Goal: Transaction & Acquisition: Purchase product/service

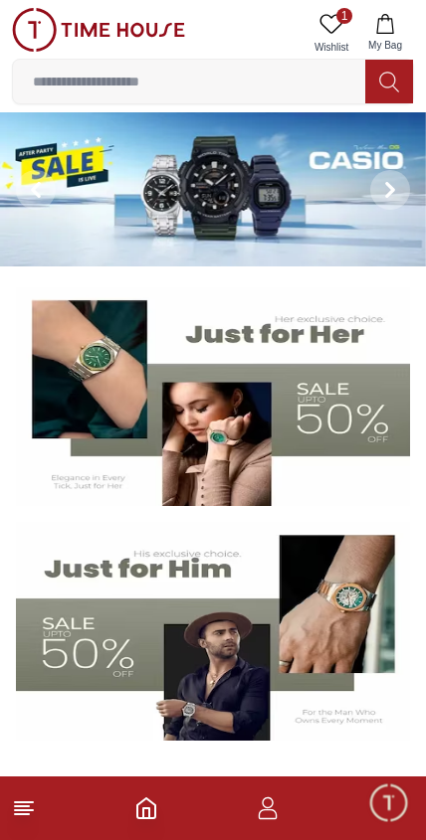
click at [336, 11] on link "1 Wishlist" at bounding box center [331, 33] width 50 height 51
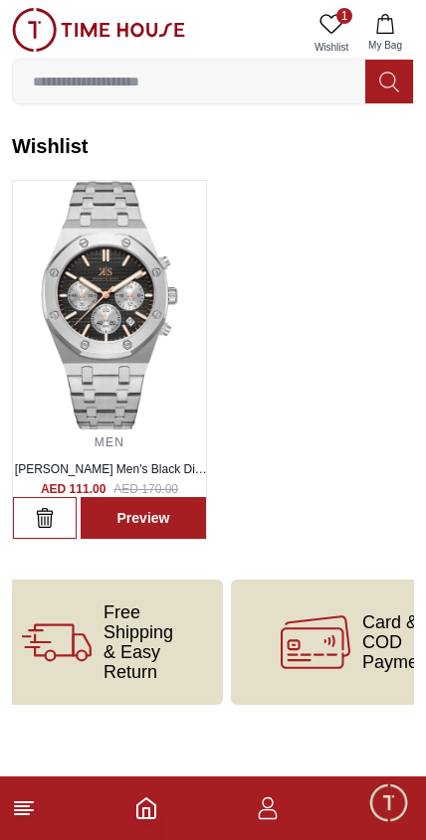
click at [23, 832] on footer at bounding box center [213, 809] width 426 height 64
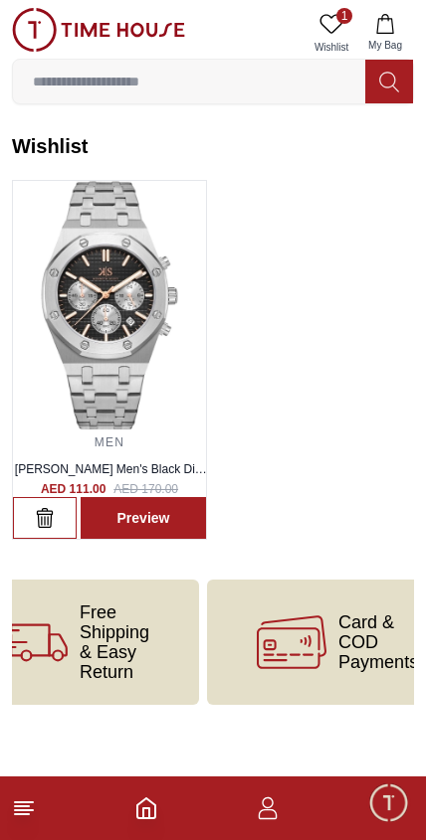
click at [23, 831] on footer at bounding box center [213, 809] width 426 height 64
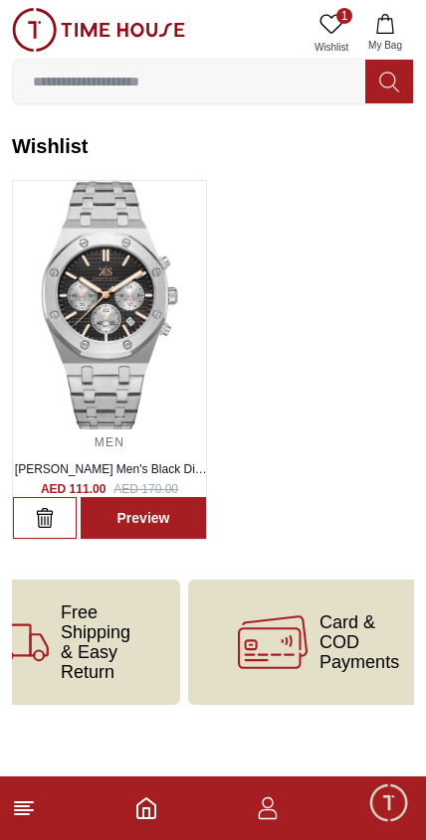
click at [15, 802] on line at bounding box center [24, 802] width 18 height 0
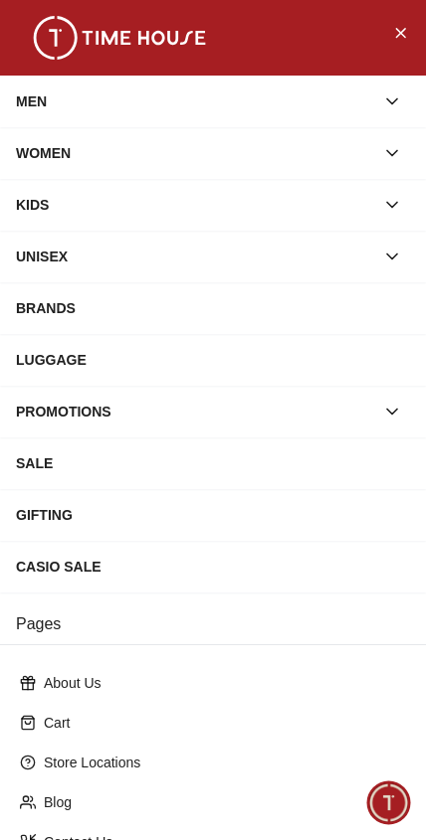
click at [381, 165] on button "button" at bounding box center [392, 153] width 36 height 36
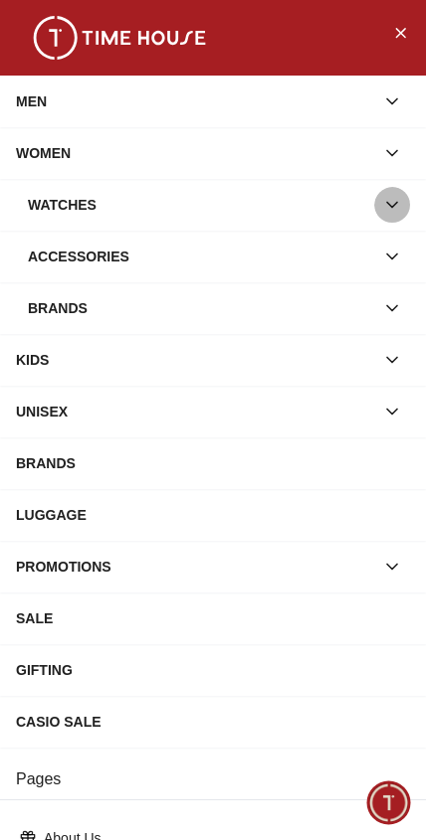
click at [383, 212] on icon "button" at bounding box center [392, 205] width 20 height 20
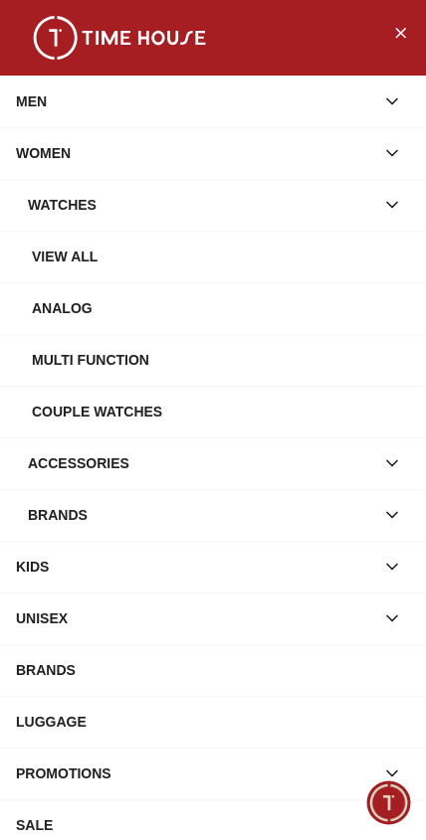
click at [304, 260] on div "View all" at bounding box center [221, 257] width 378 height 36
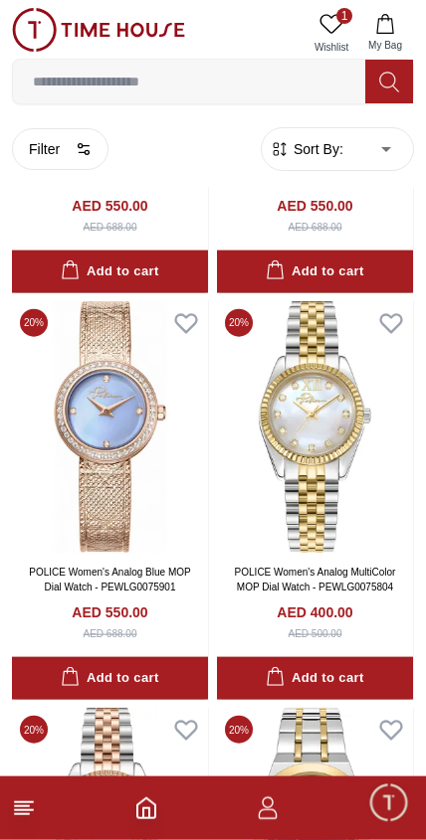
scroll to position [1566, 0]
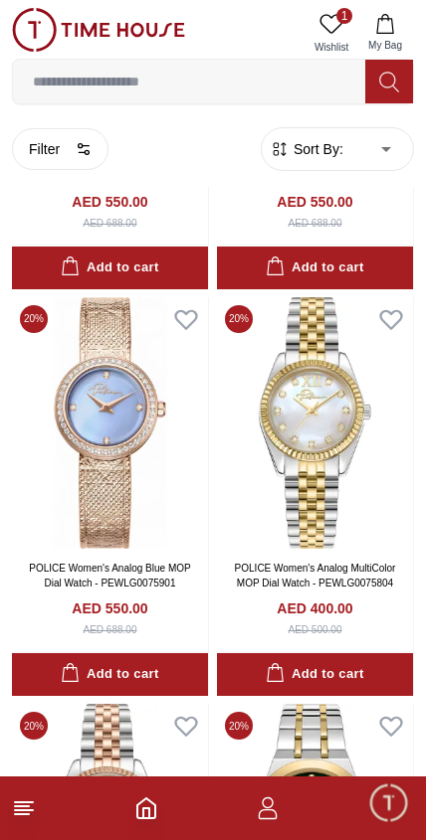
click at [388, 71] on icon at bounding box center [389, 82] width 20 height 23
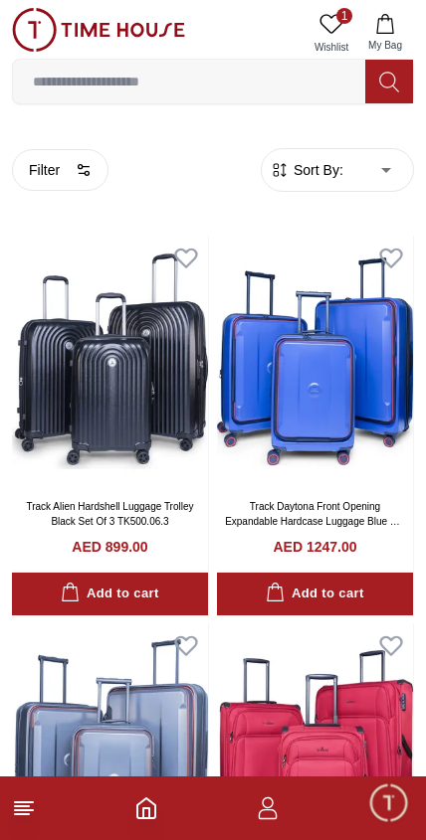
click at [388, 77] on icon at bounding box center [389, 82] width 20 height 23
click at [370, 86] on button at bounding box center [389, 82] width 48 height 44
click at [22, 816] on icon at bounding box center [24, 808] width 24 height 24
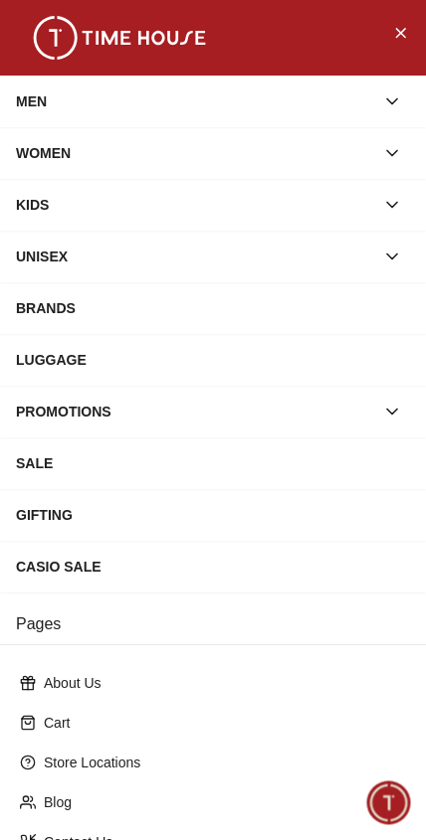
click at [244, 110] on div "MEN" at bounding box center [195, 102] width 358 height 36
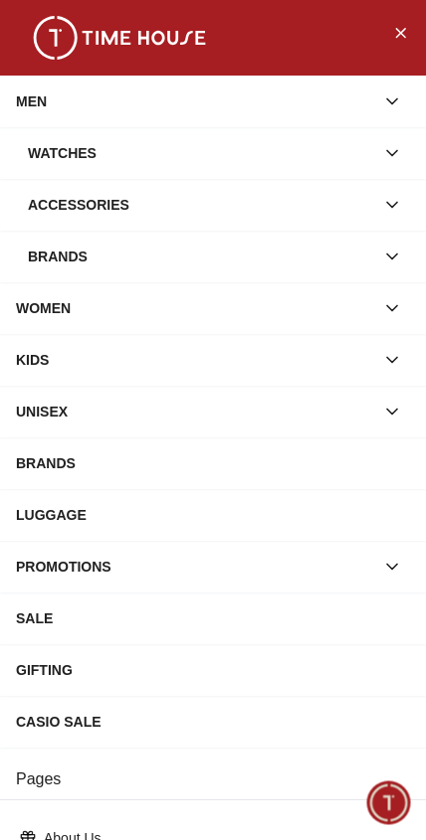
click at [265, 167] on div "Watches" at bounding box center [201, 153] width 346 height 36
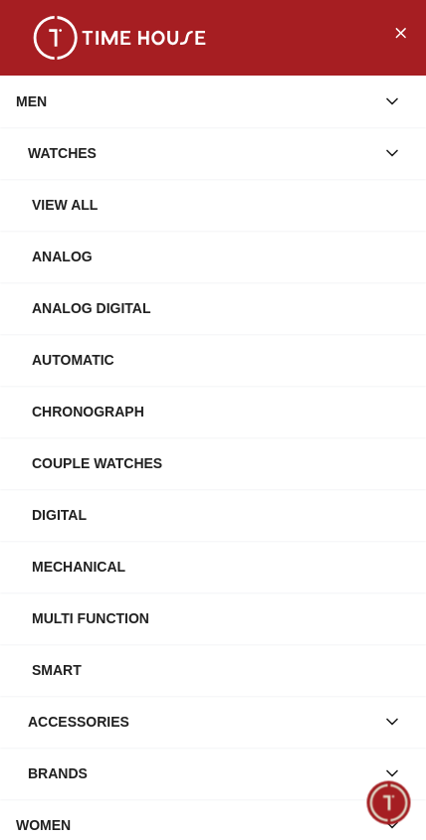
click at [261, 158] on div "Watches" at bounding box center [201, 153] width 346 height 36
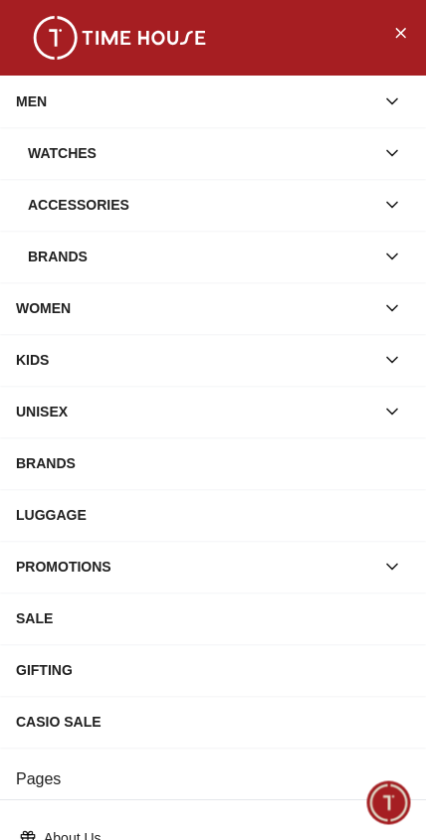
click at [351, 148] on div "Watches" at bounding box center [201, 153] width 346 height 36
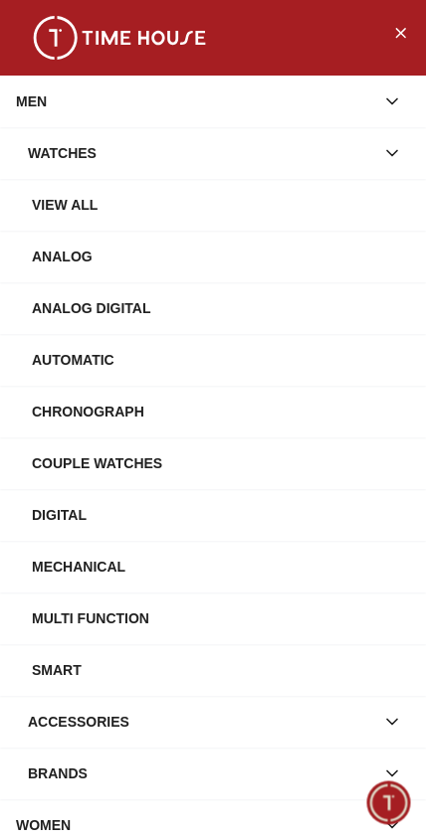
click at [226, 217] on div "View All" at bounding box center [221, 205] width 378 height 36
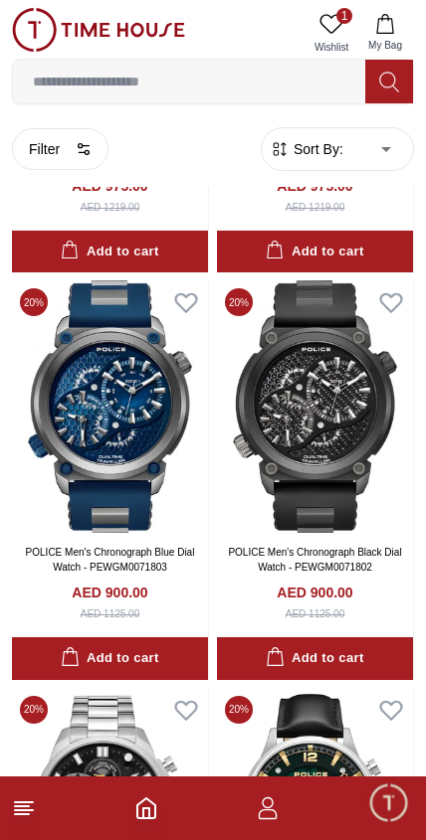
scroll to position [4415, 0]
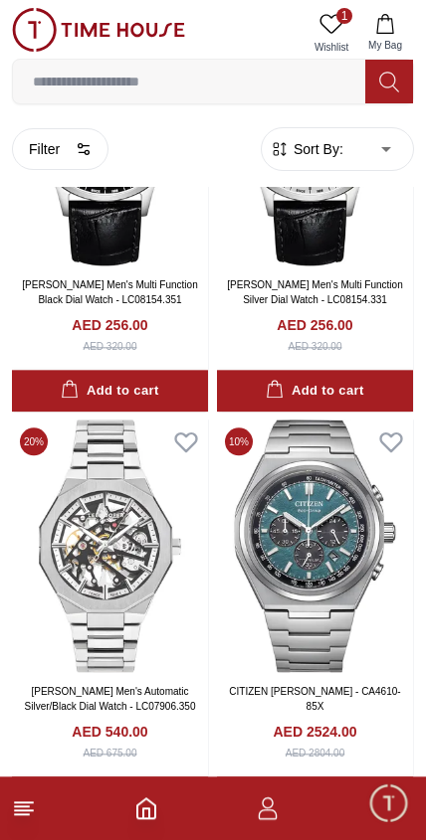
scroll to position [9552, 0]
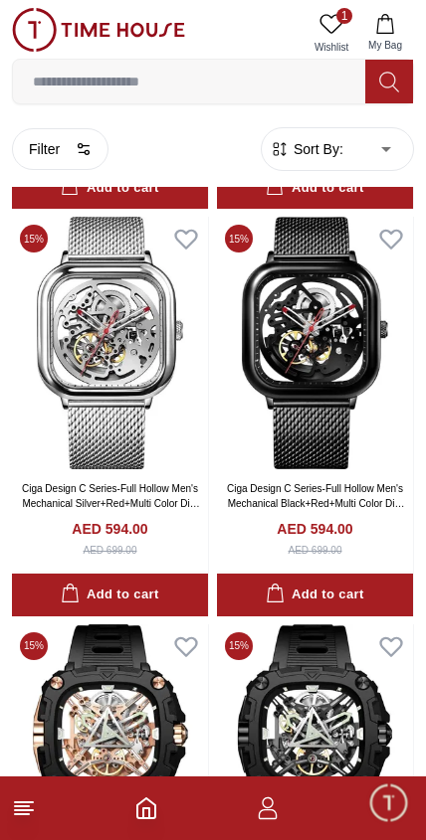
scroll to position [13746, 0]
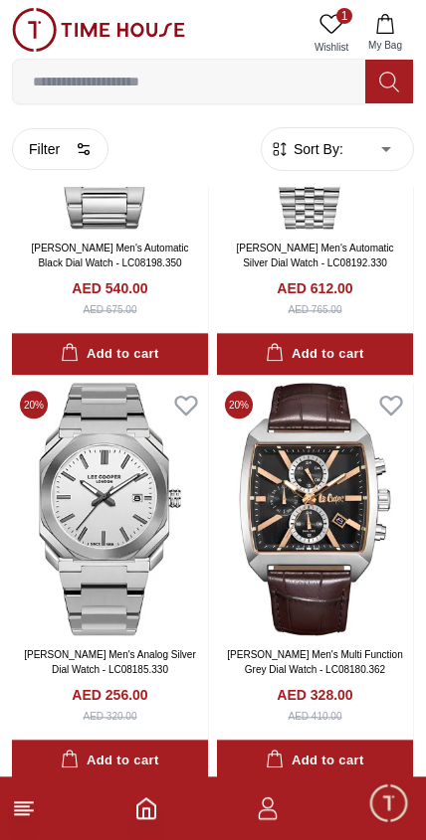
scroll to position [18919, 0]
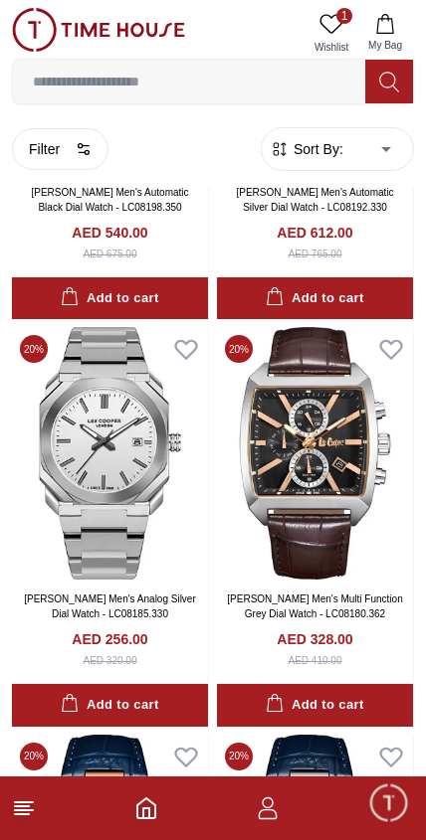
click at [84, 432] on img at bounding box center [110, 453] width 196 height 252
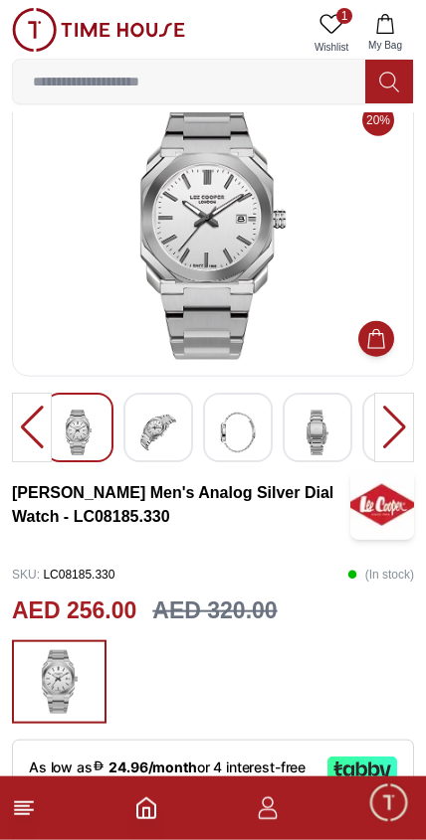
scroll to position [46, 0]
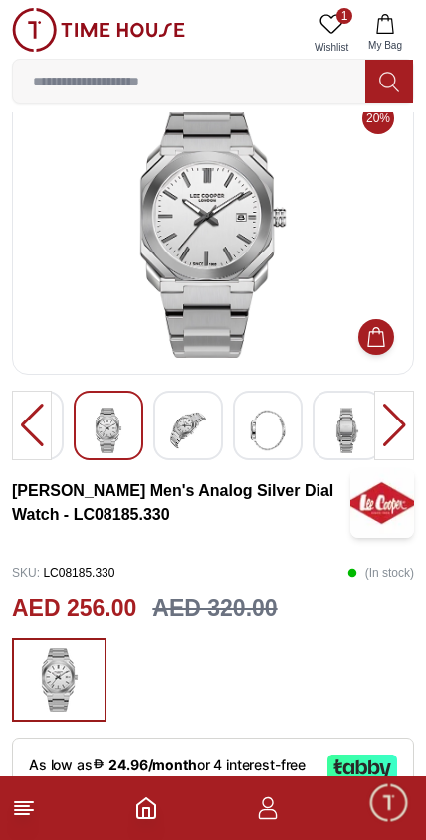
click at [182, 427] on img at bounding box center [188, 431] width 36 height 46
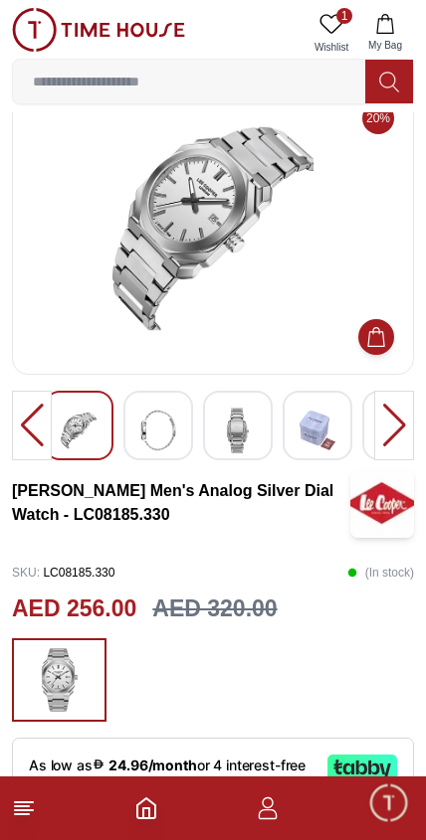
click at [86, 429] on img at bounding box center [79, 431] width 36 height 46
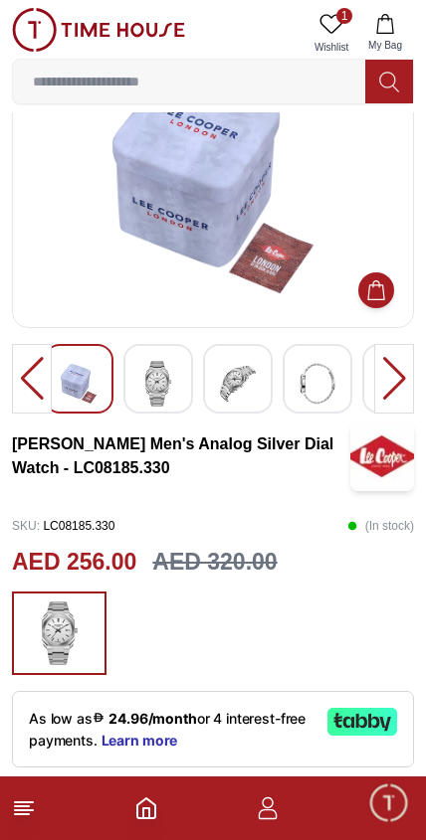
scroll to position [90, 0]
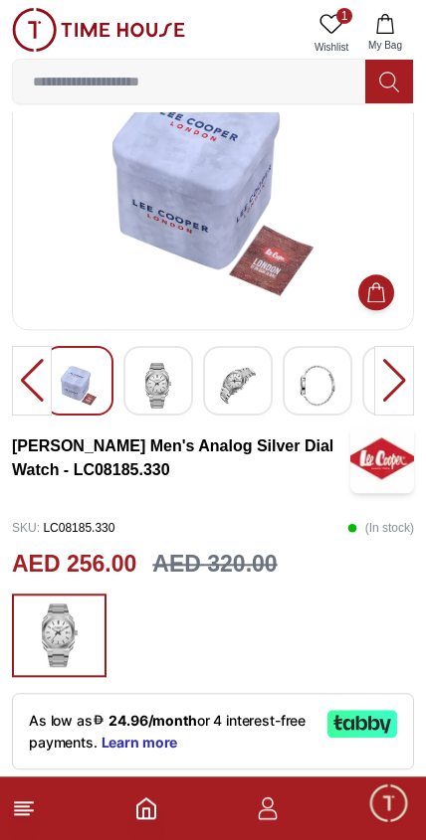
click at [31, 368] on div at bounding box center [32, 381] width 40 height 70
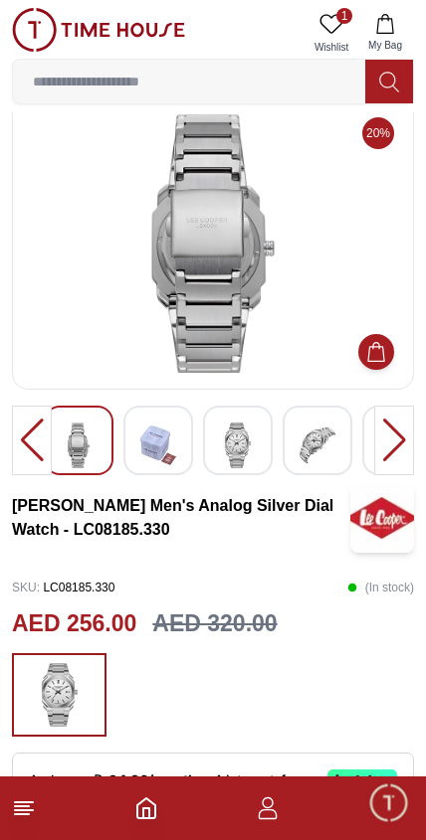
scroll to position [0, 0]
